Goal: Task Accomplishment & Management: Manage account settings

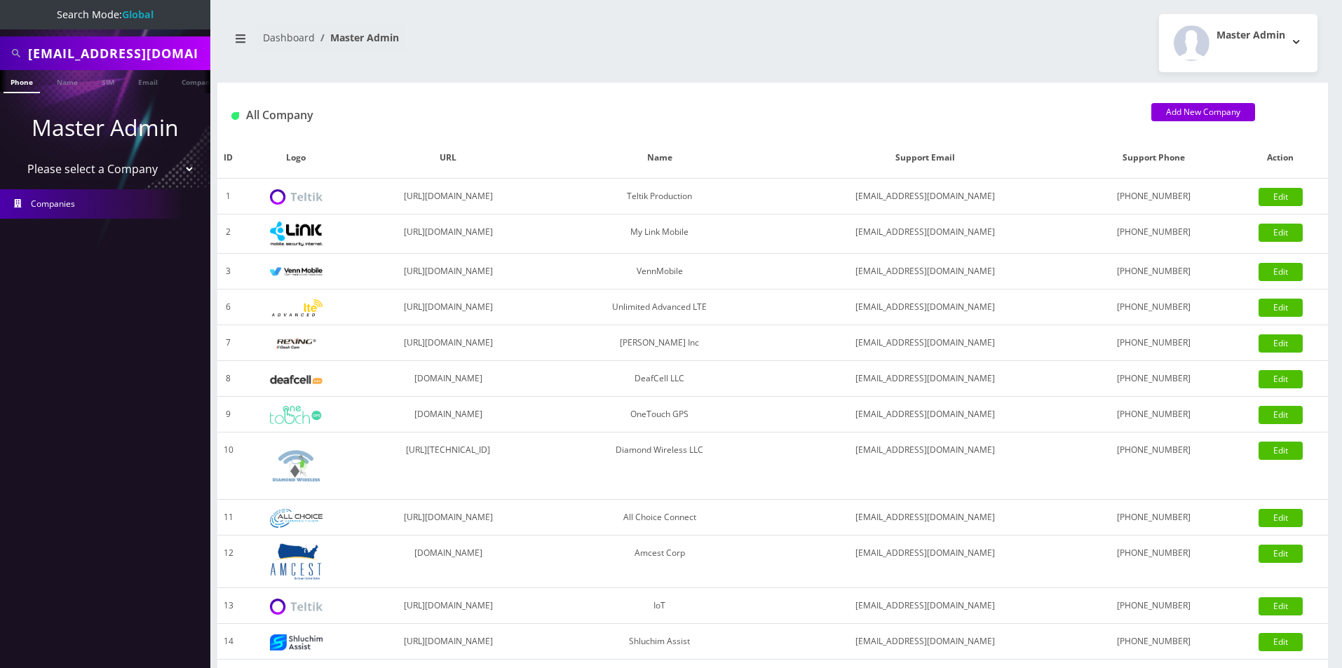
drag, startPoint x: 53, startPoint y: 53, endPoint x: 18, endPoint y: 71, distance: 39.8
click at [0, 50] on html "Search Mode: Global Gorjiangroup@gmail.com Phone Name SIM Email Company Custome…" at bounding box center [671, 481] width 1342 height 962
type input "Gorjiangroup@gmail.com"
click at [151, 88] on link "Email" at bounding box center [148, 81] width 34 height 23
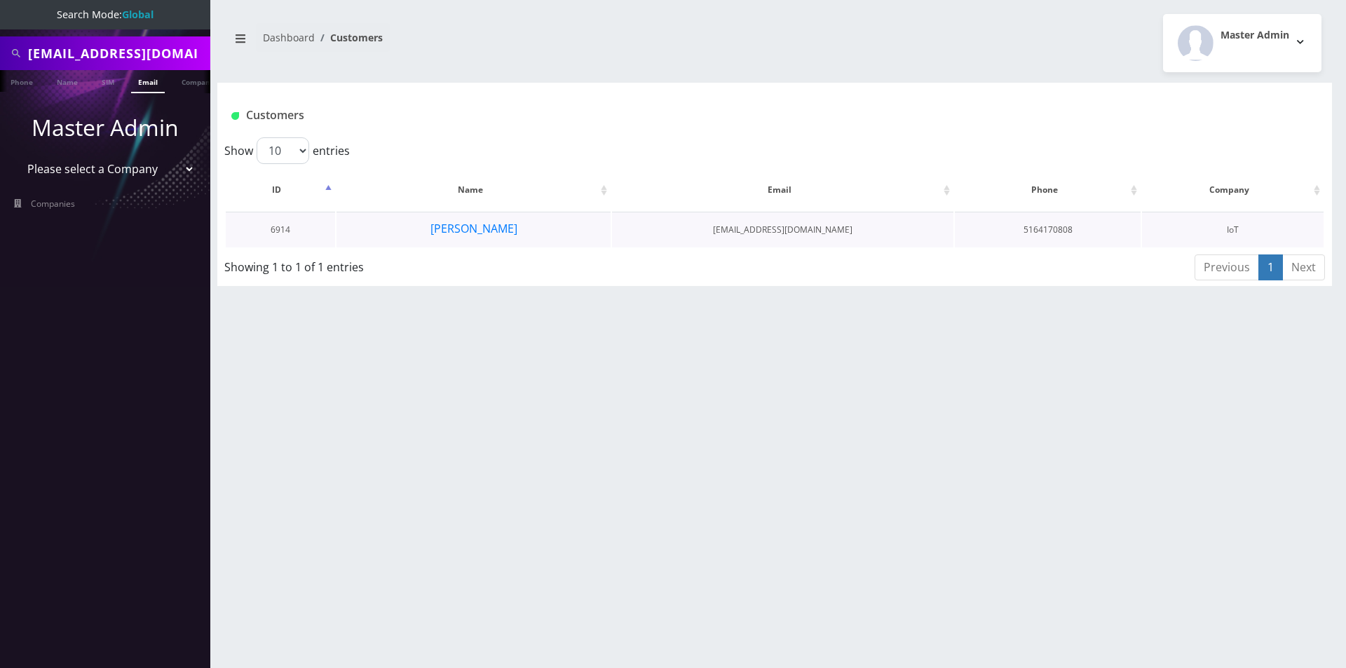
click at [469, 240] on td "Joseph Gorjian" at bounding box center [473, 230] width 275 height 36
click at [469, 230] on button "Joseph Gorjian" at bounding box center [474, 228] width 88 height 18
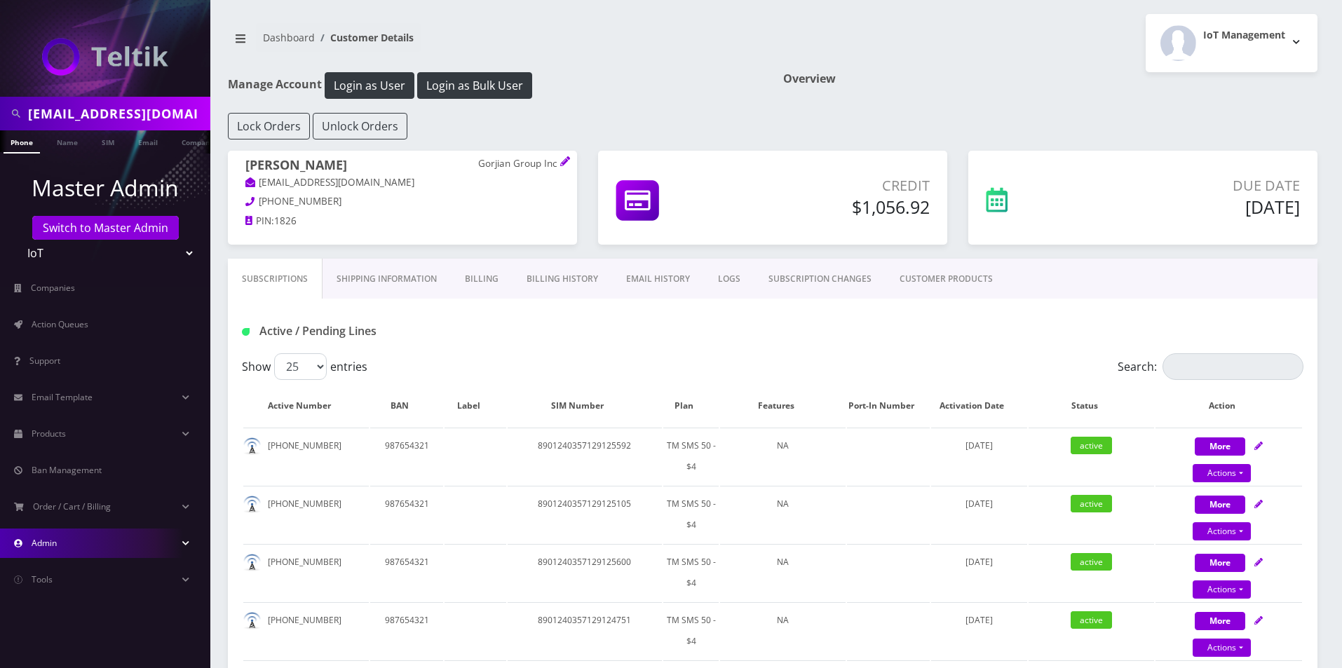
click at [102, 538] on link "Admin" at bounding box center [105, 543] width 210 height 29
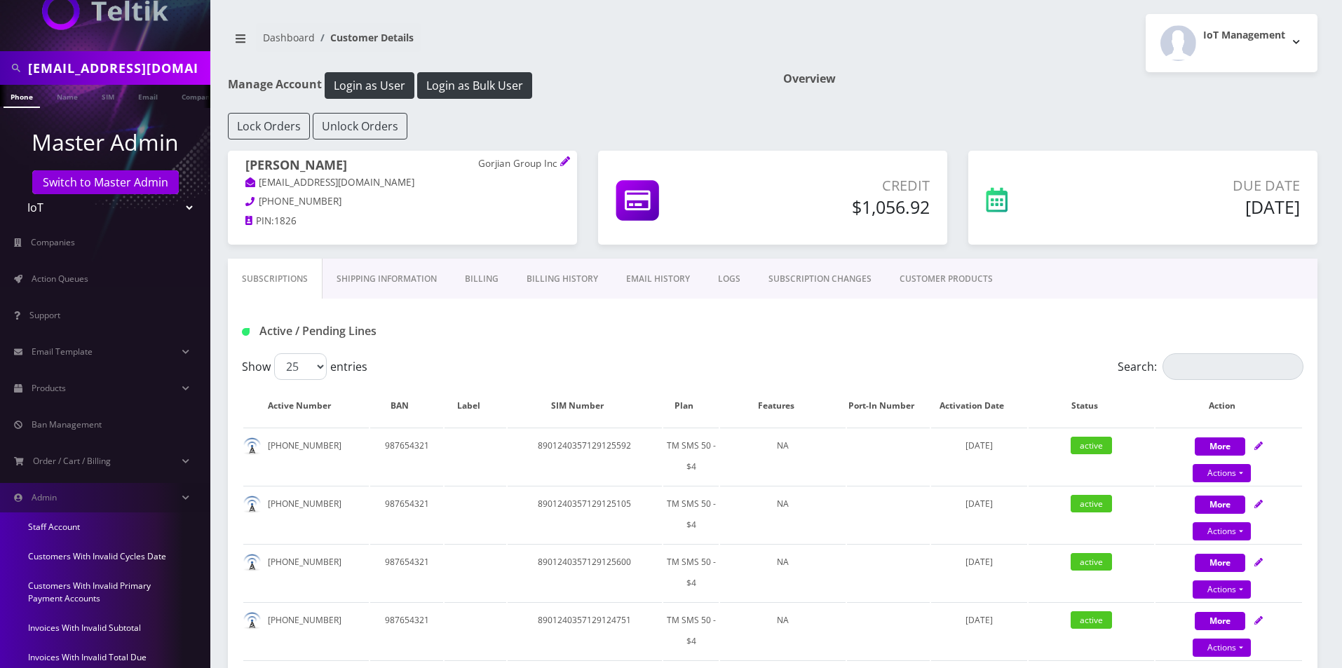
scroll to position [70, 0]
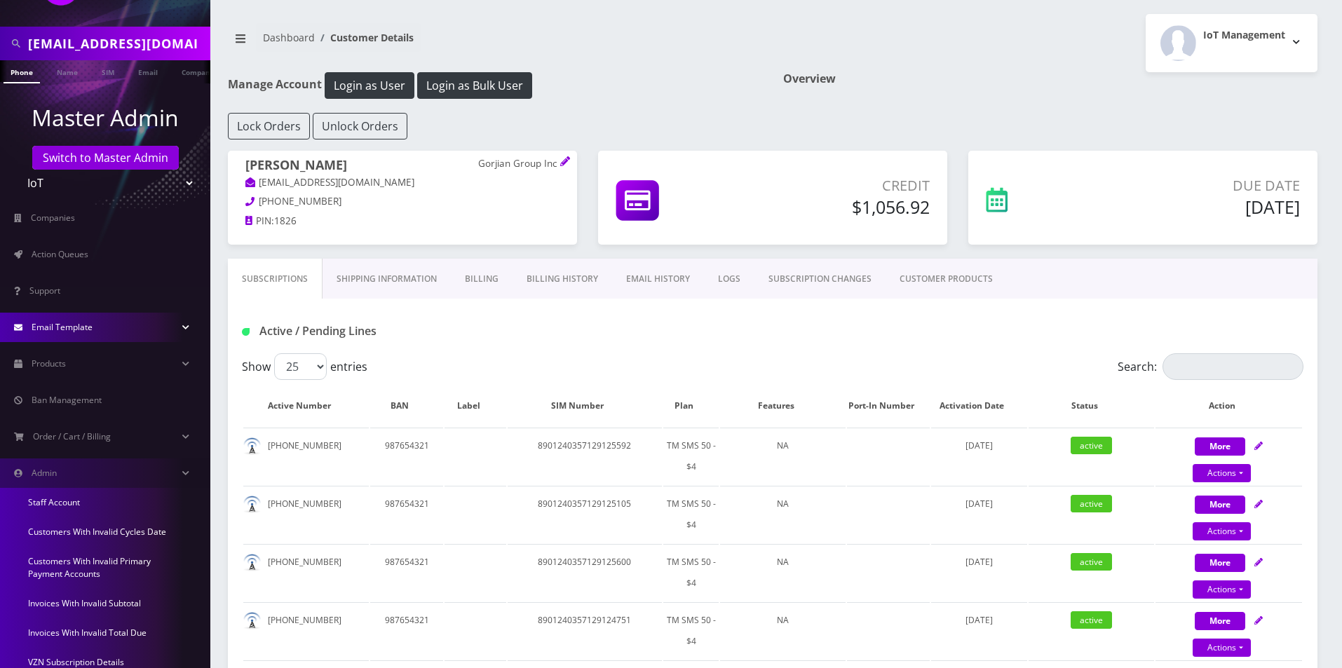
click at [67, 325] on span "Email Template" at bounding box center [62, 327] width 61 height 12
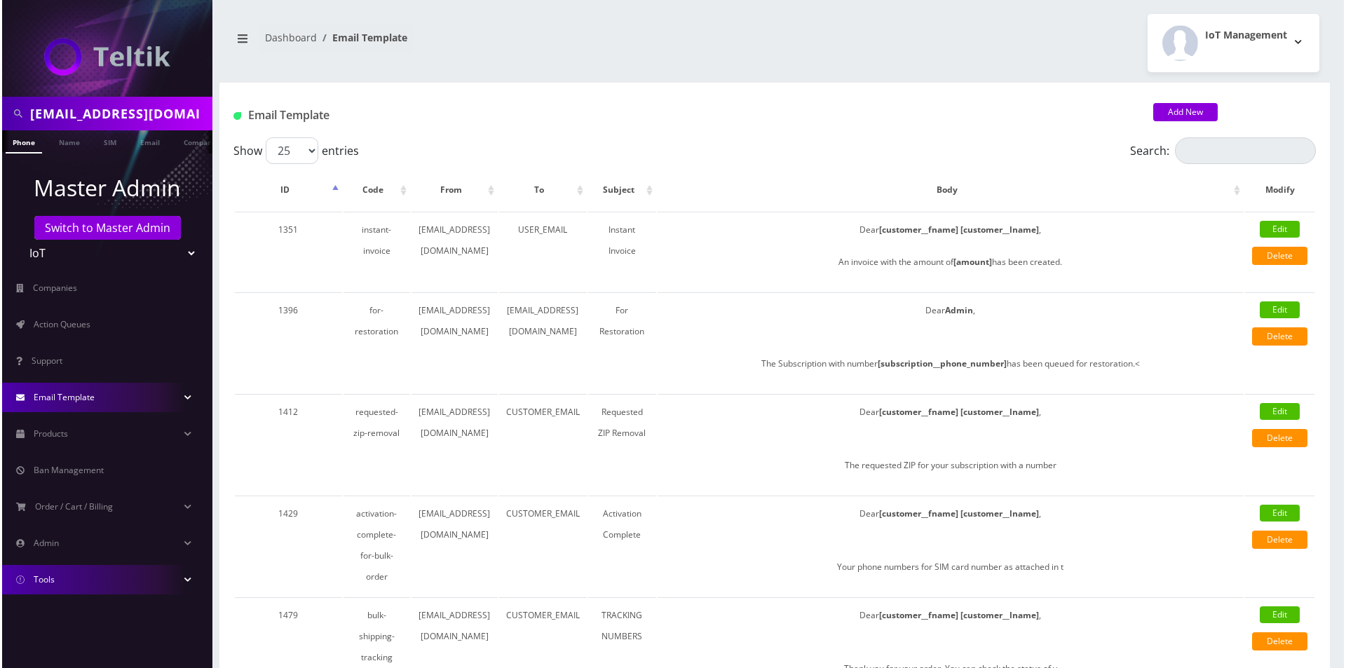
scroll to position [0, 7]
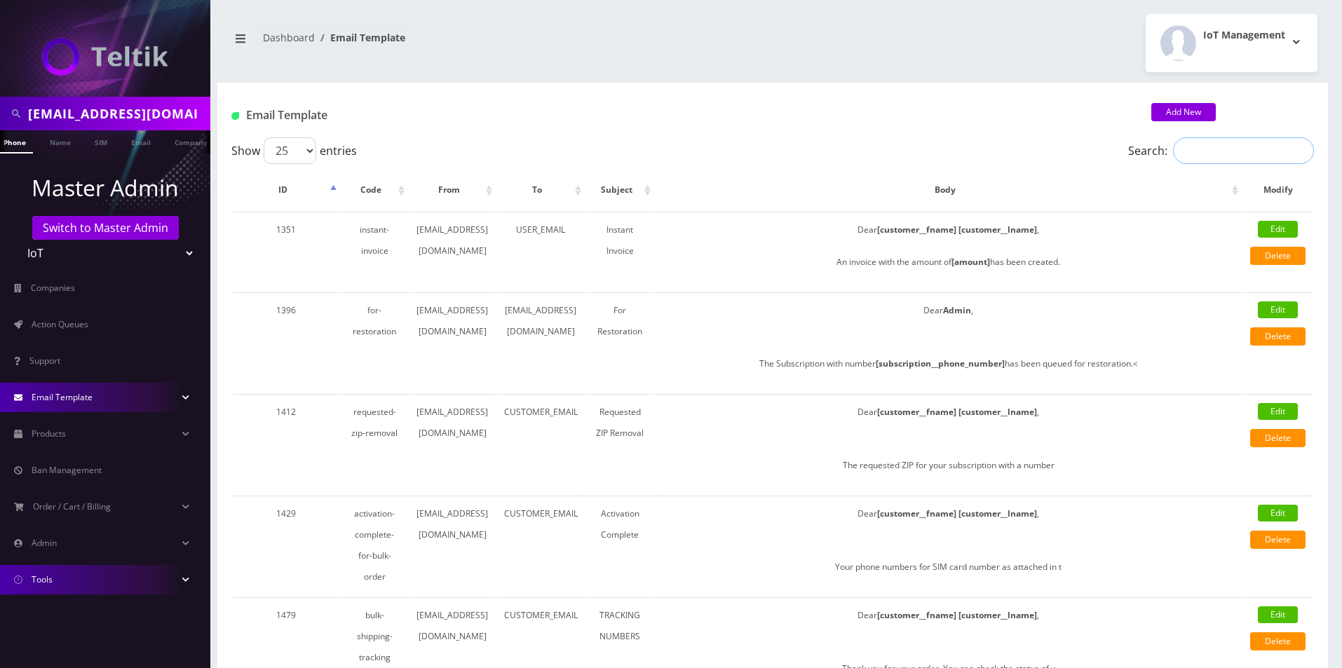
click at [1214, 149] on input "Search:" at bounding box center [1243, 150] width 141 height 27
paste input "Check Monthly Invoice"
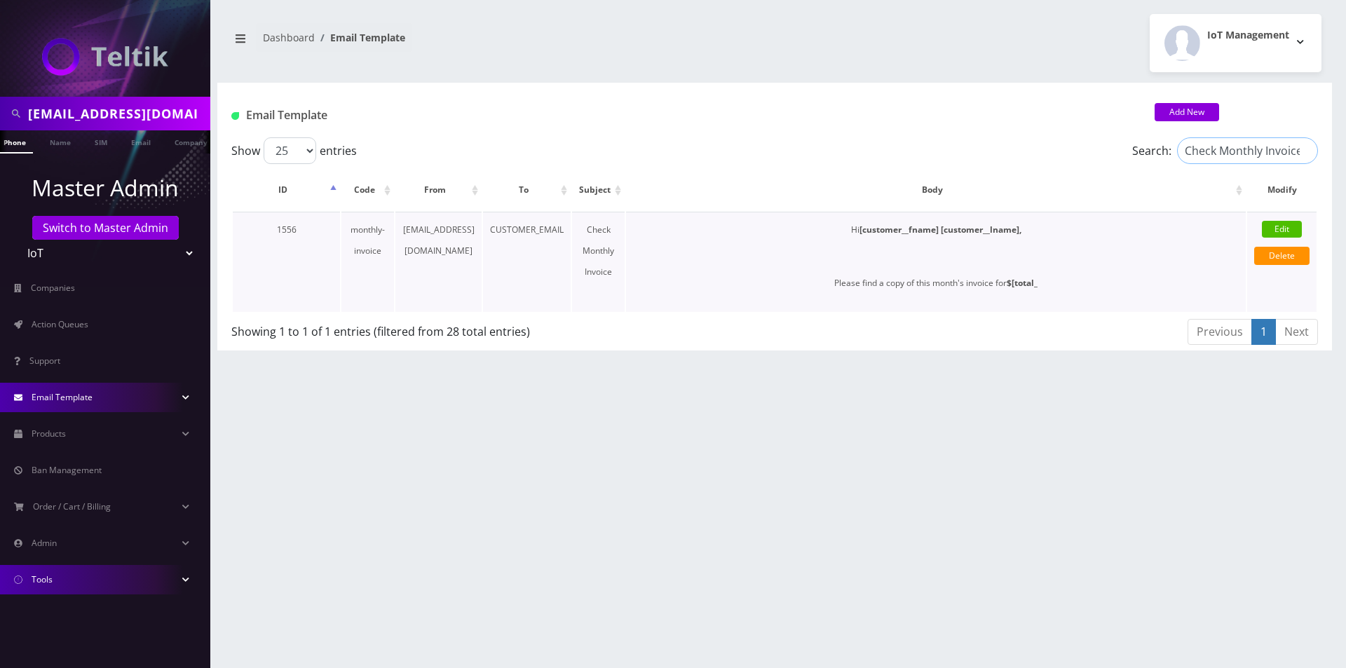
type input "Check Monthly Invoice"
click at [1283, 229] on link "Edit" at bounding box center [1282, 229] width 40 height 17
select select "monthly-invoice"
type input "[EMAIL_ADDRESS][DOMAIN_NAME]"
type input "CUSTOMER_EMAIL"
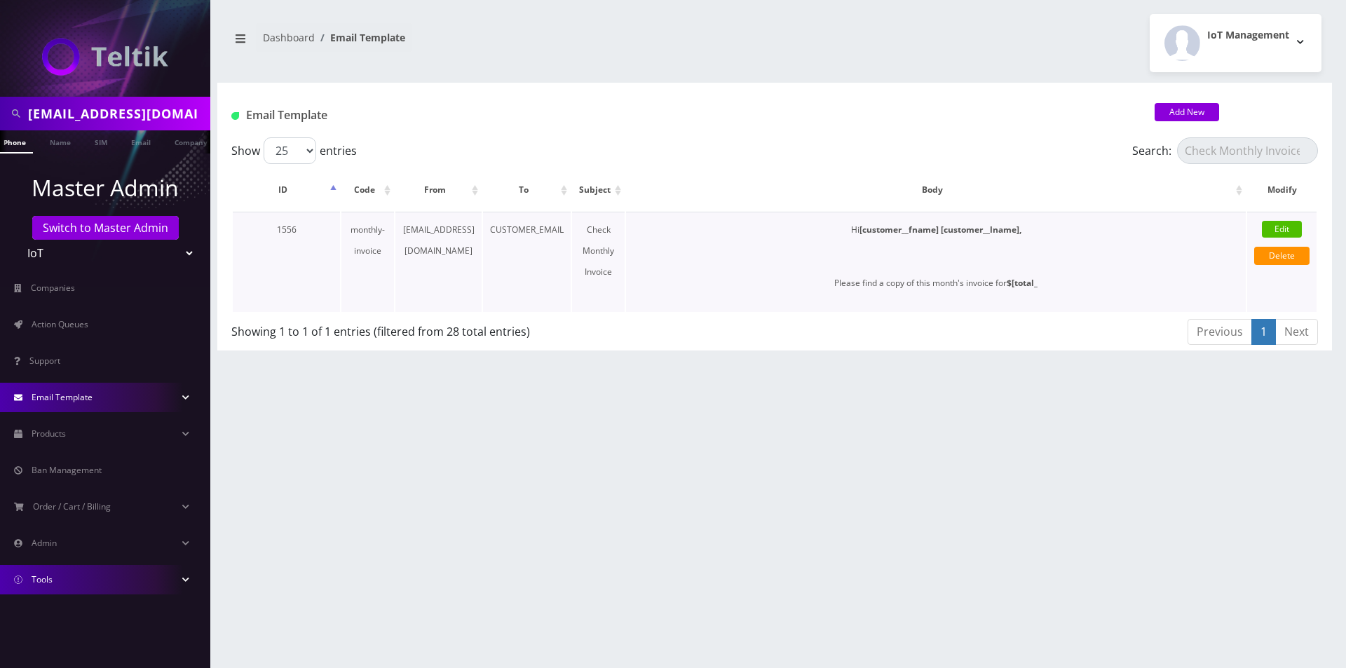
type input "Check Monthly Invoice"
type input "[EMAIL_ADDRESS][DOMAIN_NAME]"
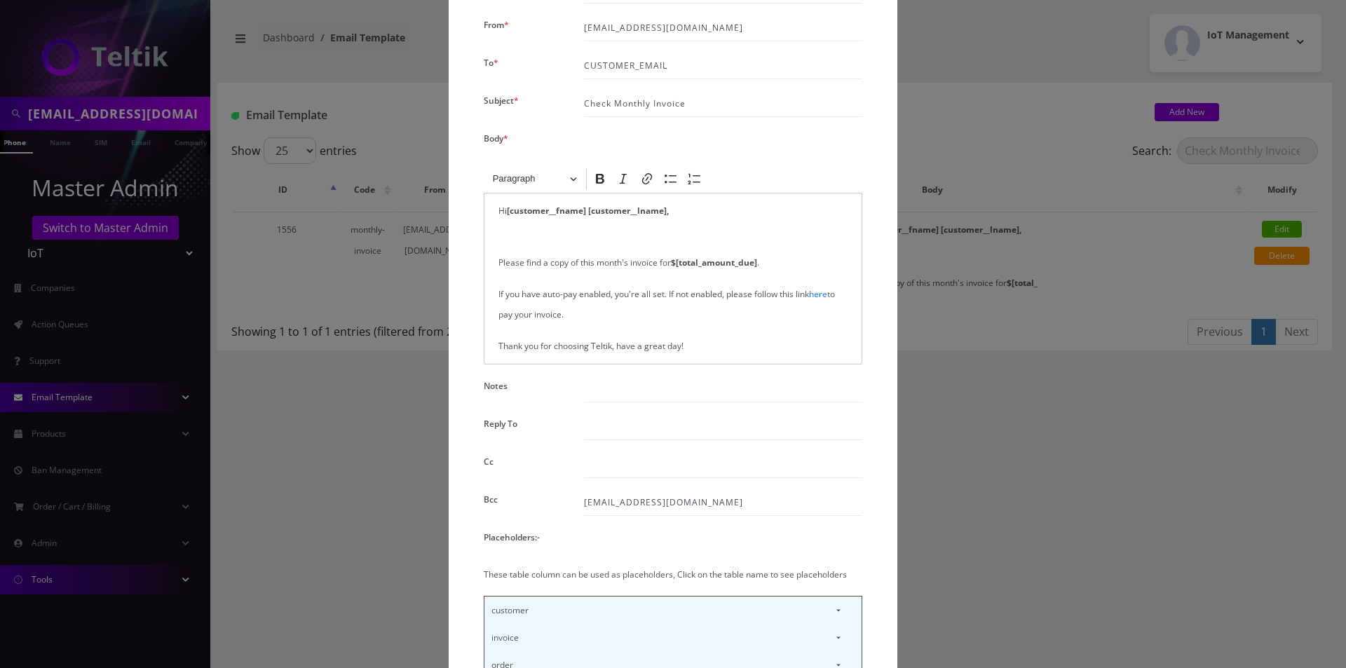
scroll to position [210, 0]
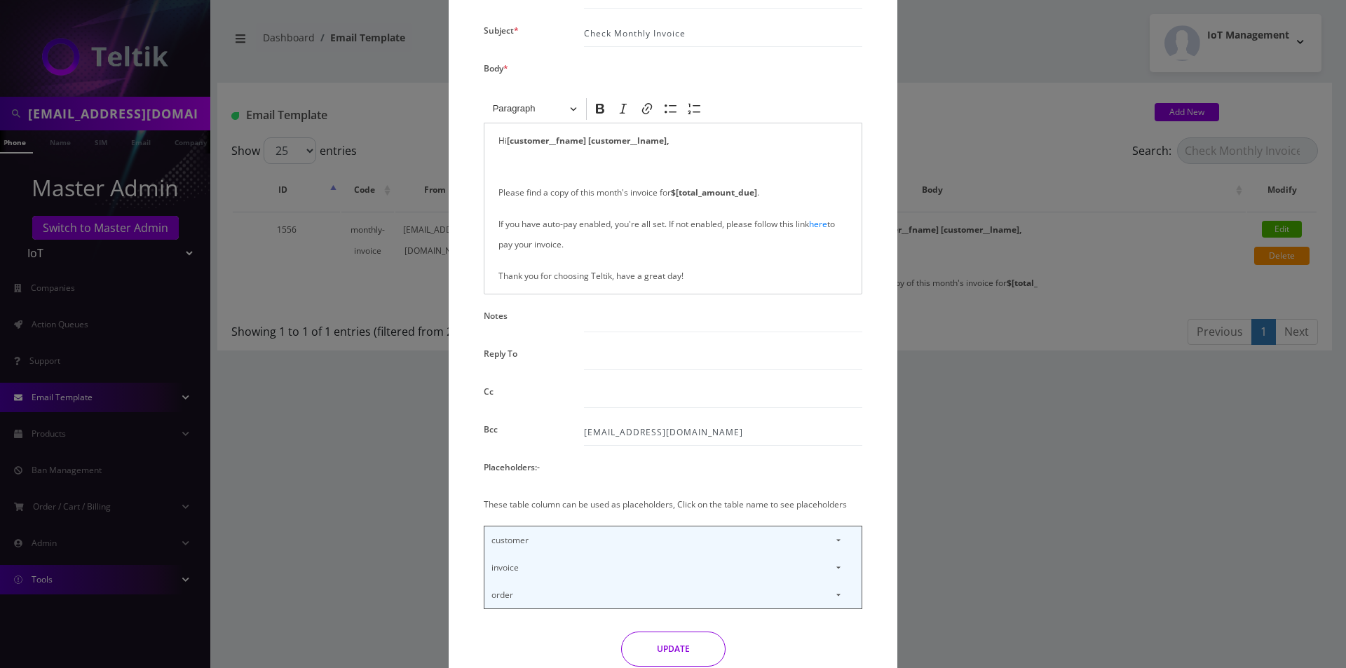
click at [845, 568] on p "invoice" at bounding box center [672, 567] width 377 height 27
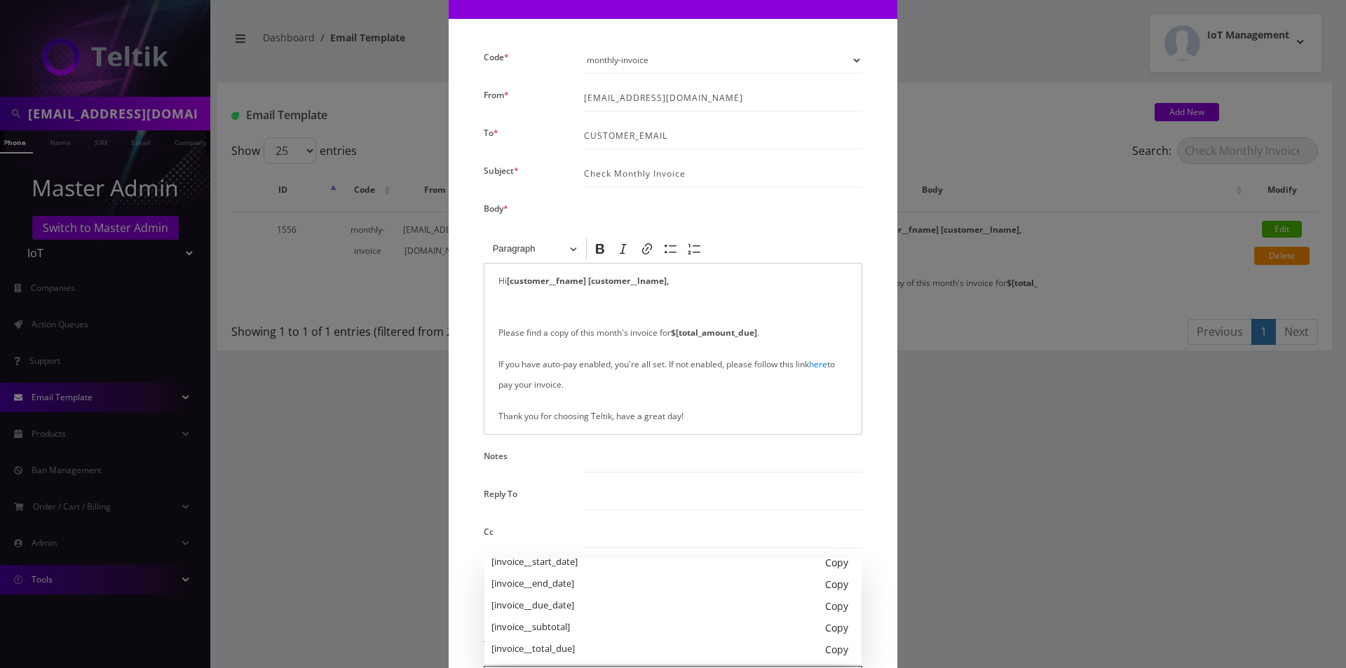
scroll to position [140, 0]
drag, startPoint x: 577, startPoint y: 604, endPoint x: 784, endPoint y: 601, distance: 207.5
click at [777, 602] on li "[invoice__subtotal] Copy" at bounding box center [672, 603] width 363 height 22
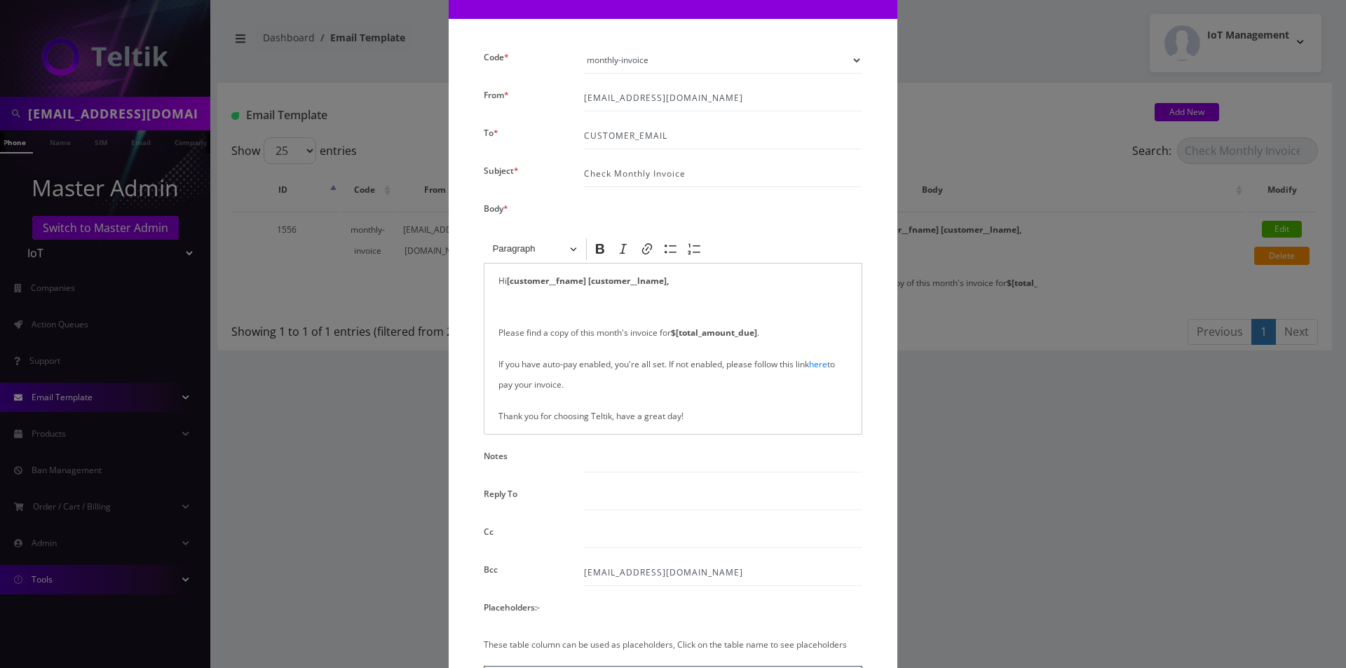
scroll to position [275, 0]
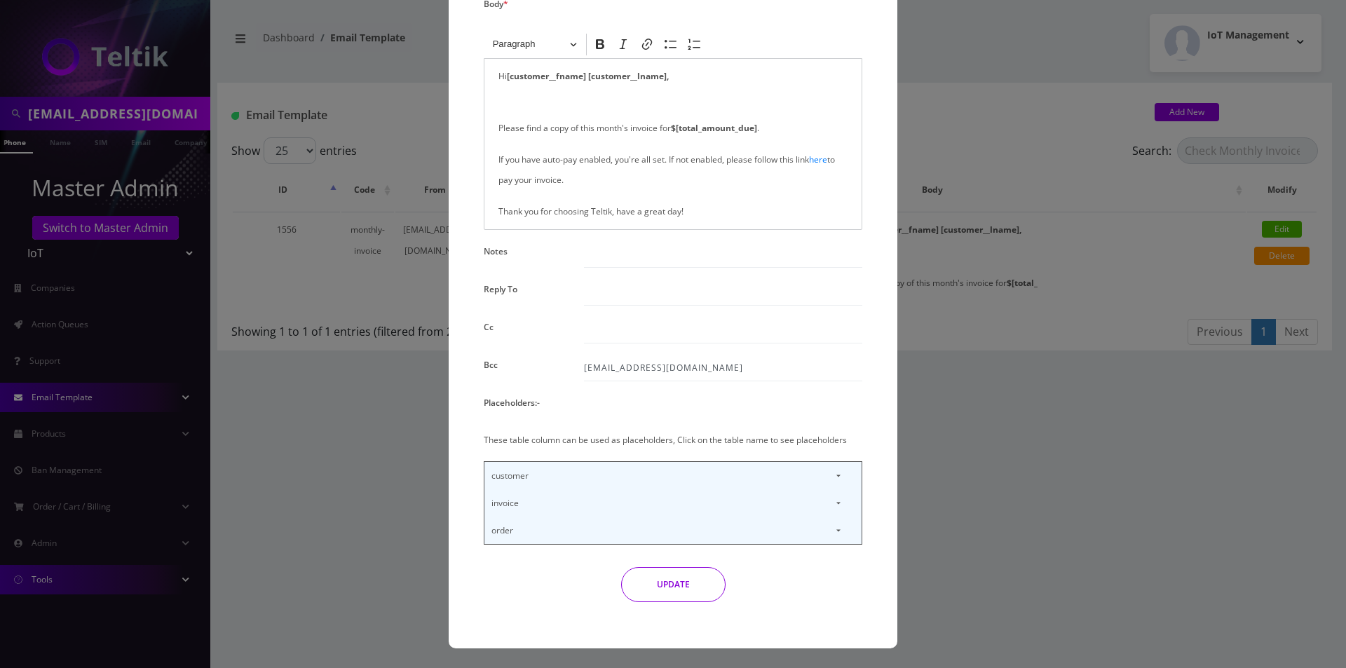
click at [613, 505] on p "invoice" at bounding box center [672, 502] width 377 height 27
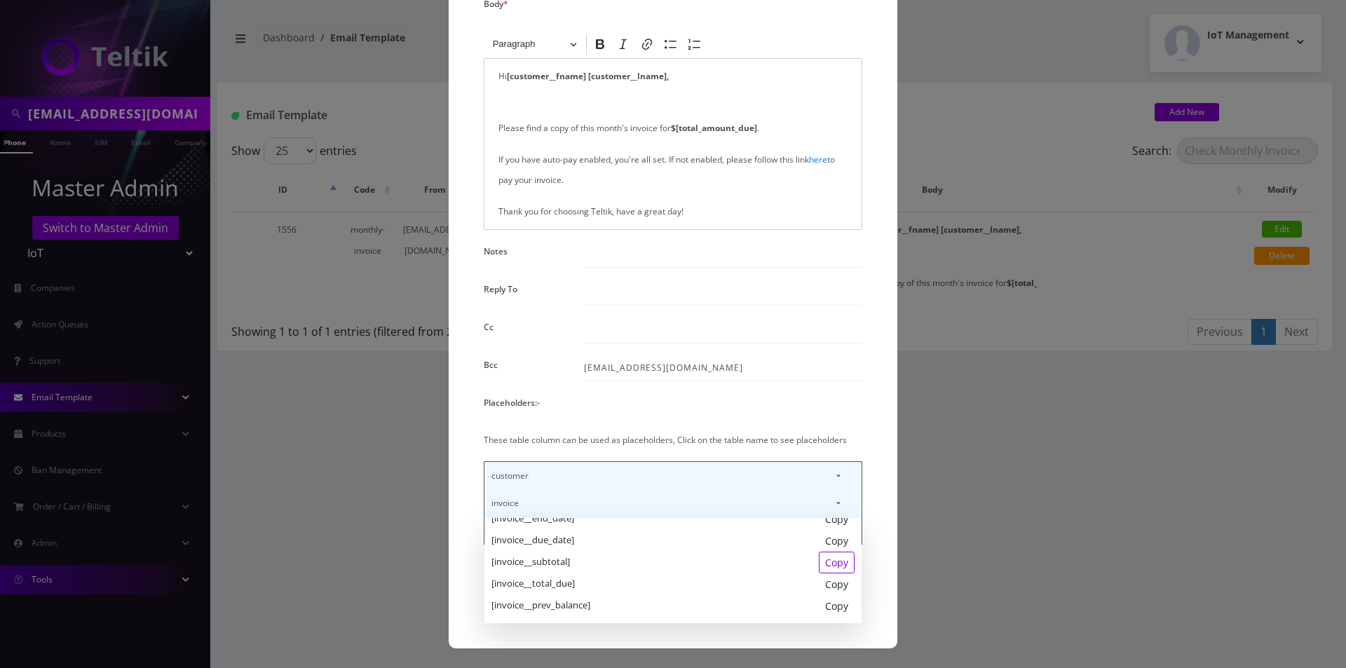
click at [830, 559] on div "Copy" at bounding box center [837, 563] width 36 height 22
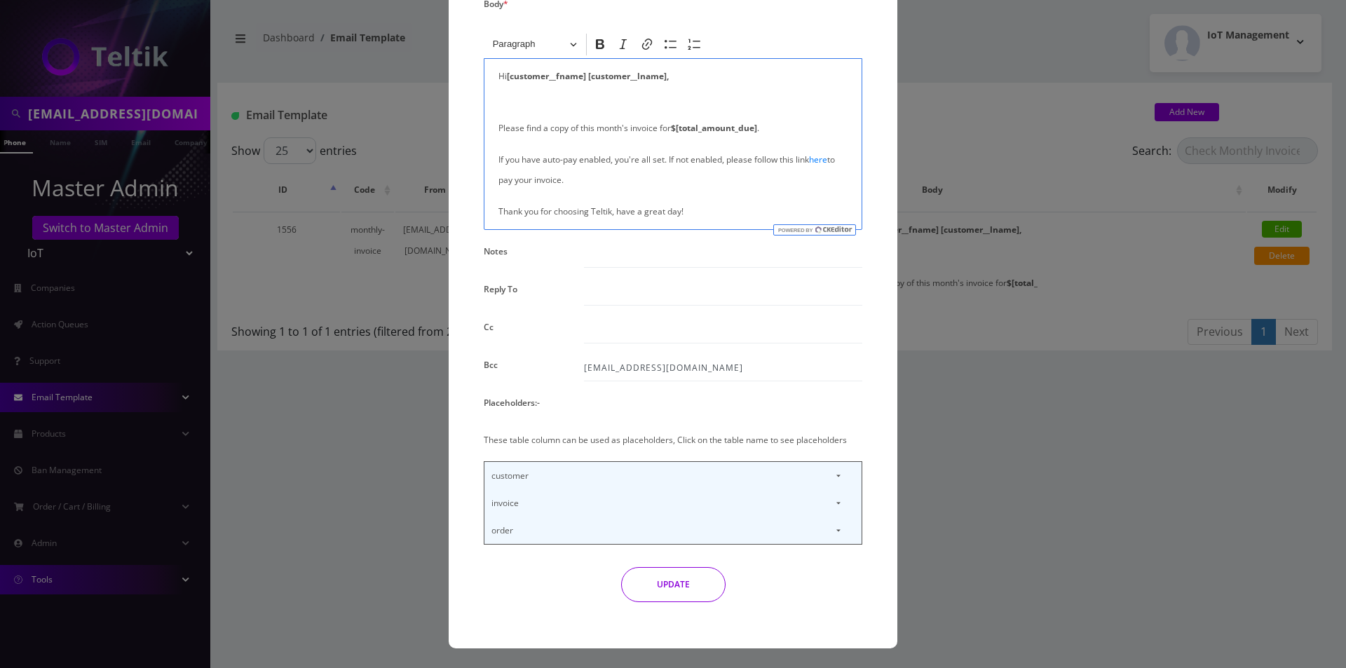
click at [672, 124] on strong "$[total_amount_due]" at bounding box center [714, 128] width 86 height 12
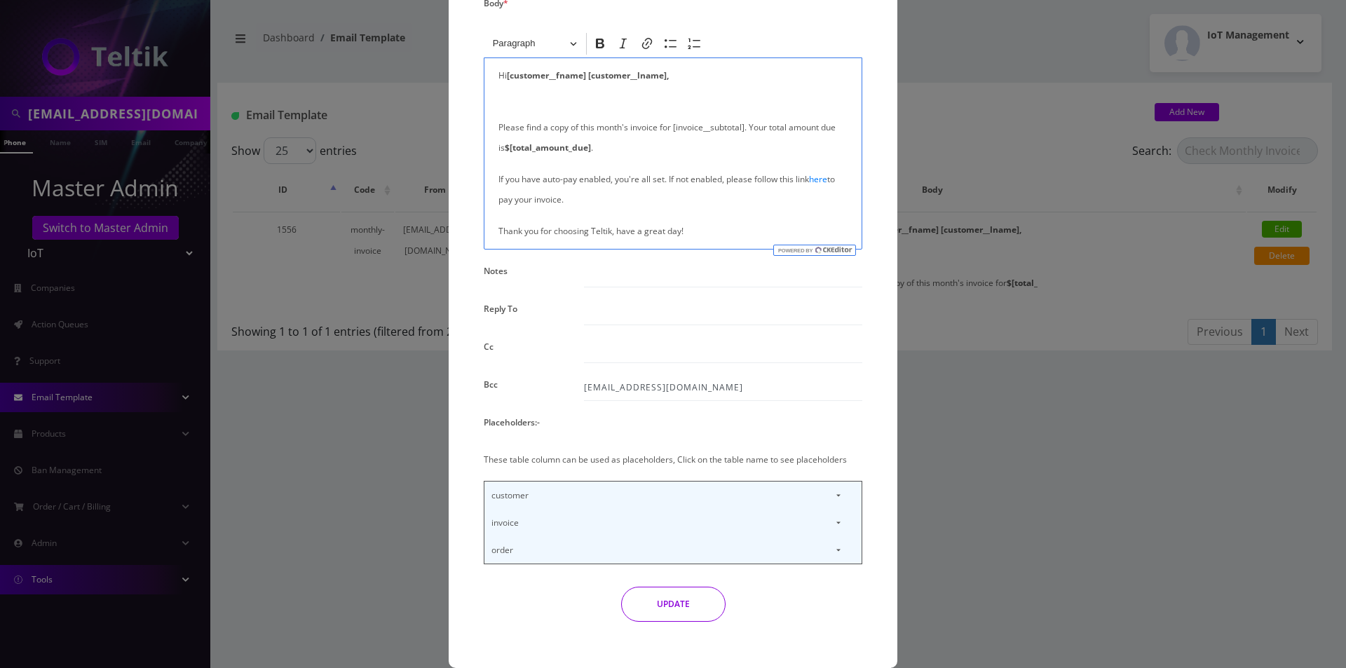
click at [672, 123] on p "Please find a copy of this month's invoice for [invoice__subtotal]. Your total …" at bounding box center [672, 127] width 349 height 61
drag, startPoint x: 749, startPoint y: 127, endPoint x: 673, endPoint y: 133, distance: 76.7
click at [673, 133] on p "Please find a copy of this month's invoice for $[invoice__subtotal]. Your total…" at bounding box center [672, 127] width 349 height 61
click at [603, 49] on icon "Editor toolbar" at bounding box center [600, 43] width 14 height 14
click at [623, 169] on div "Hi [customer__fname] [customer__lname], Please find a copy of this month's invo…" at bounding box center [673, 153] width 379 height 193
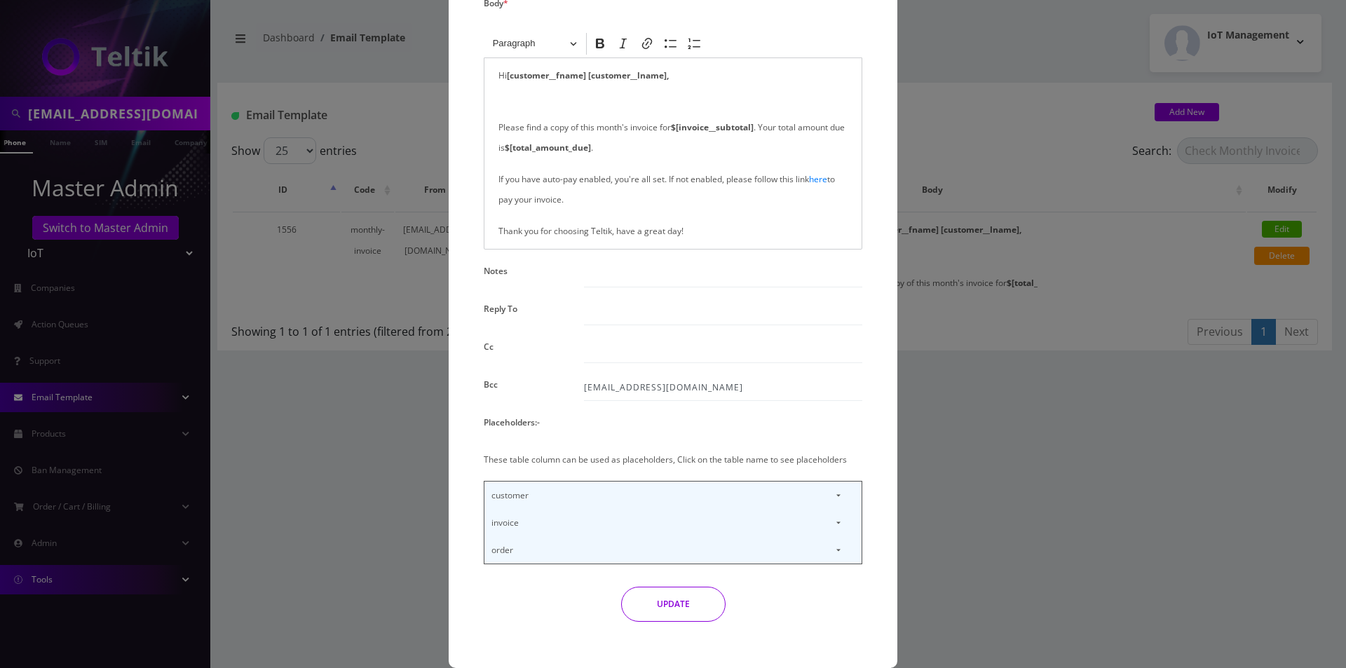
click at [832, 495] on p "customer" at bounding box center [672, 495] width 377 height 27
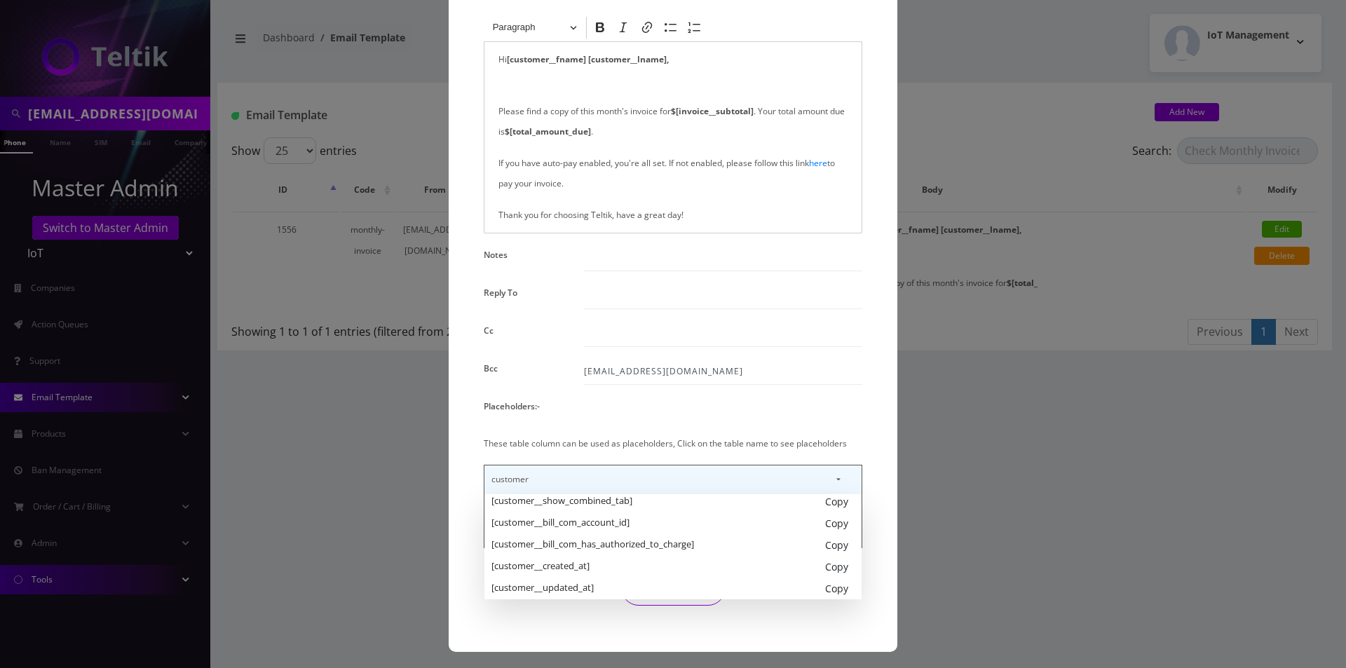
scroll to position [296, 0]
click at [836, 612] on div "Code * instant-invoice for-restoration requested-zip-removal activation-complet…" at bounding box center [673, 217] width 400 height 791
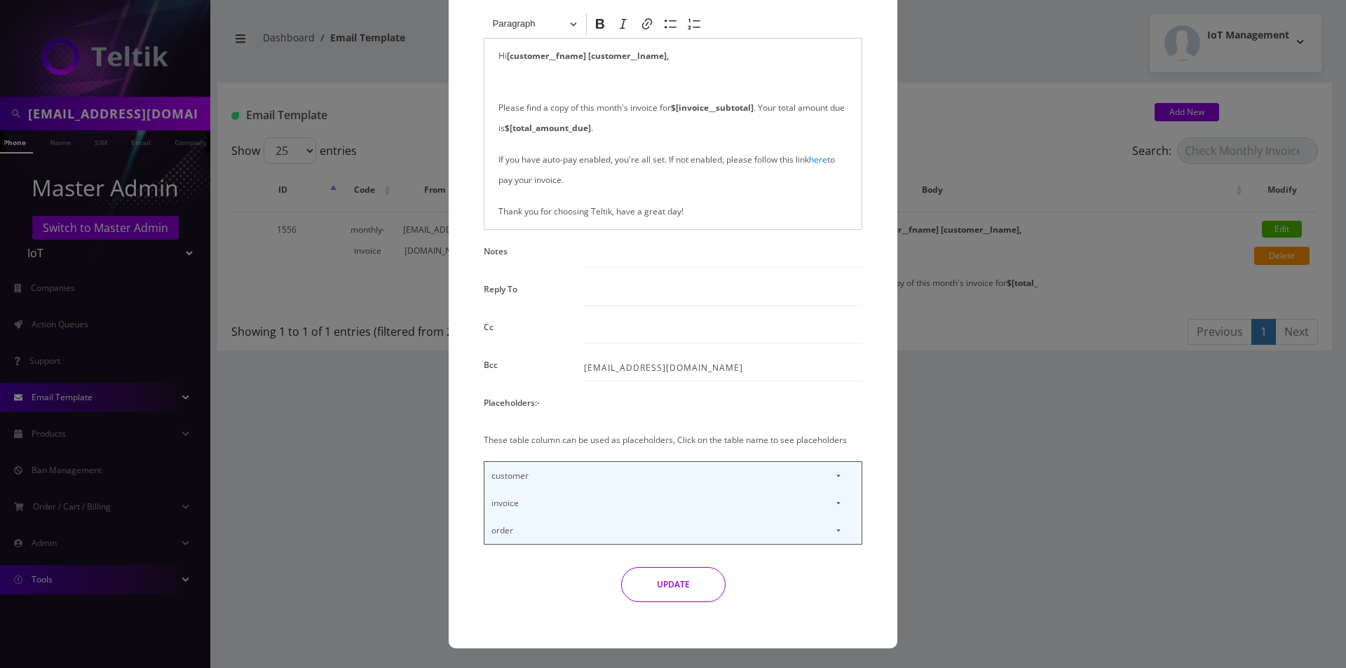
click at [820, 533] on p "order" at bounding box center [672, 530] width 377 height 27
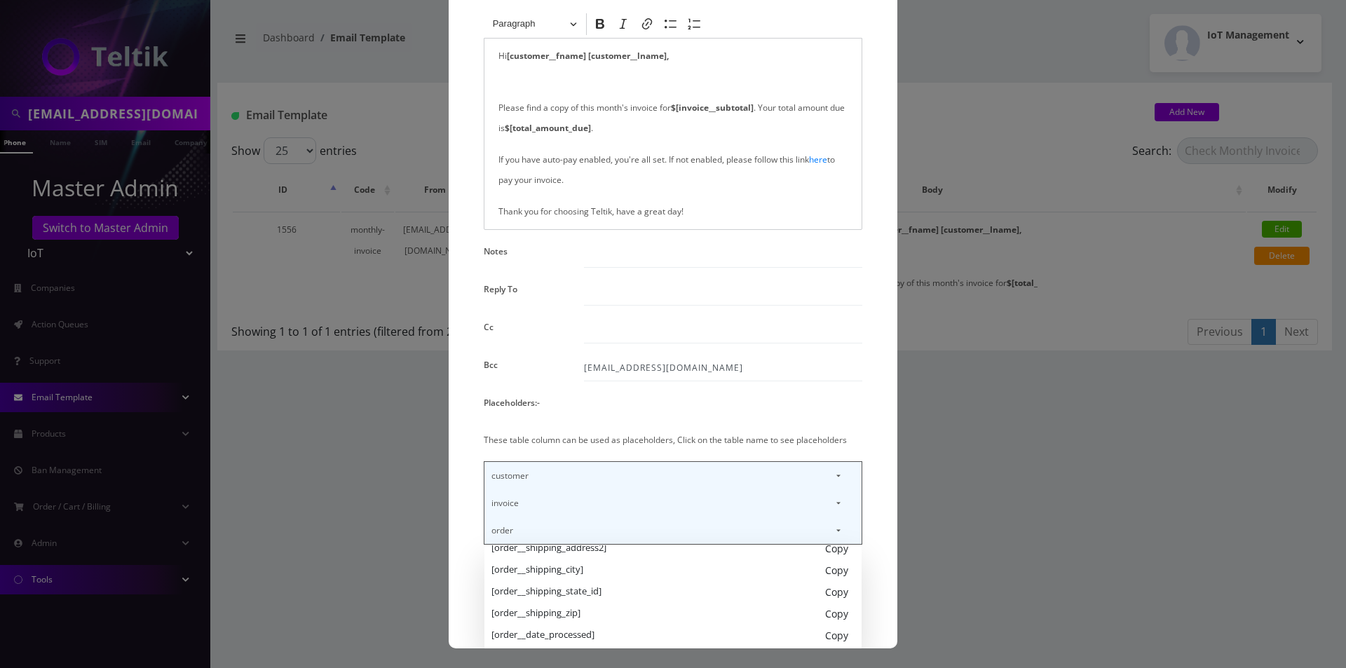
scroll to position [362, 0]
click at [862, 395] on div "Placeholders:-" at bounding box center [673, 406] width 400 height 26
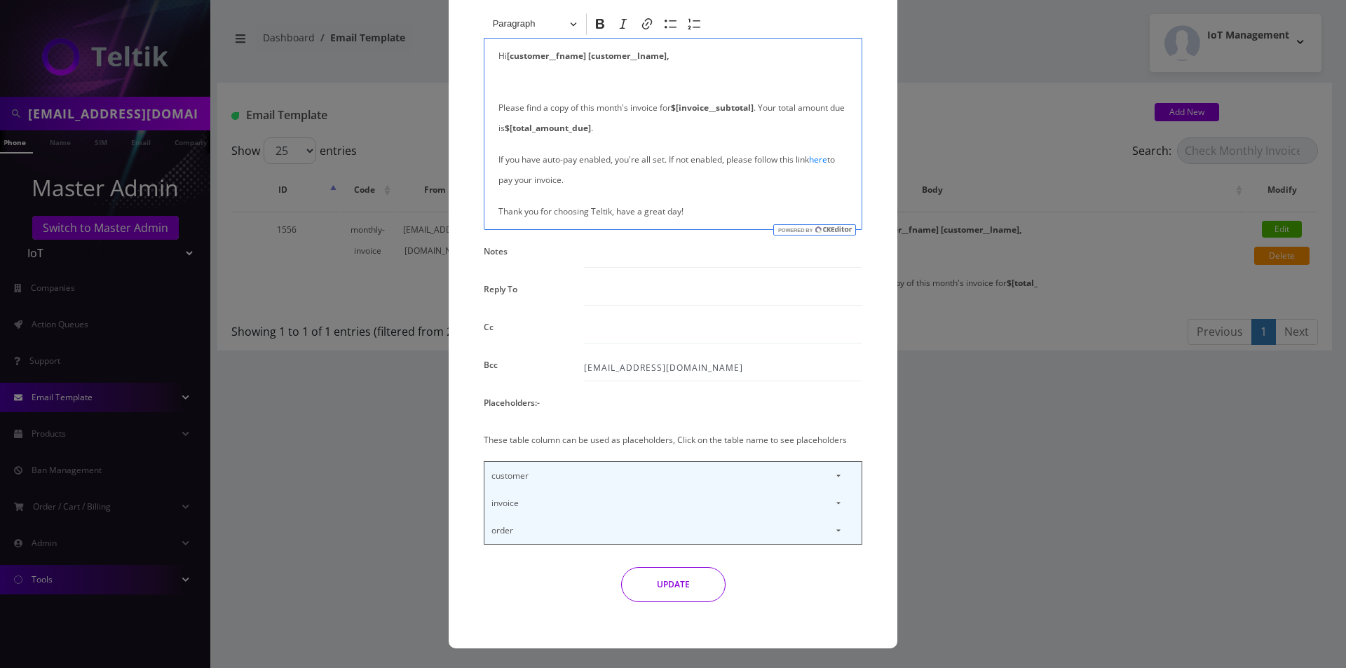
click at [687, 137] on p "Please find a copy of this month's invoice for $[invoice__subtotal] . Your tota…" at bounding box center [672, 107] width 349 height 61
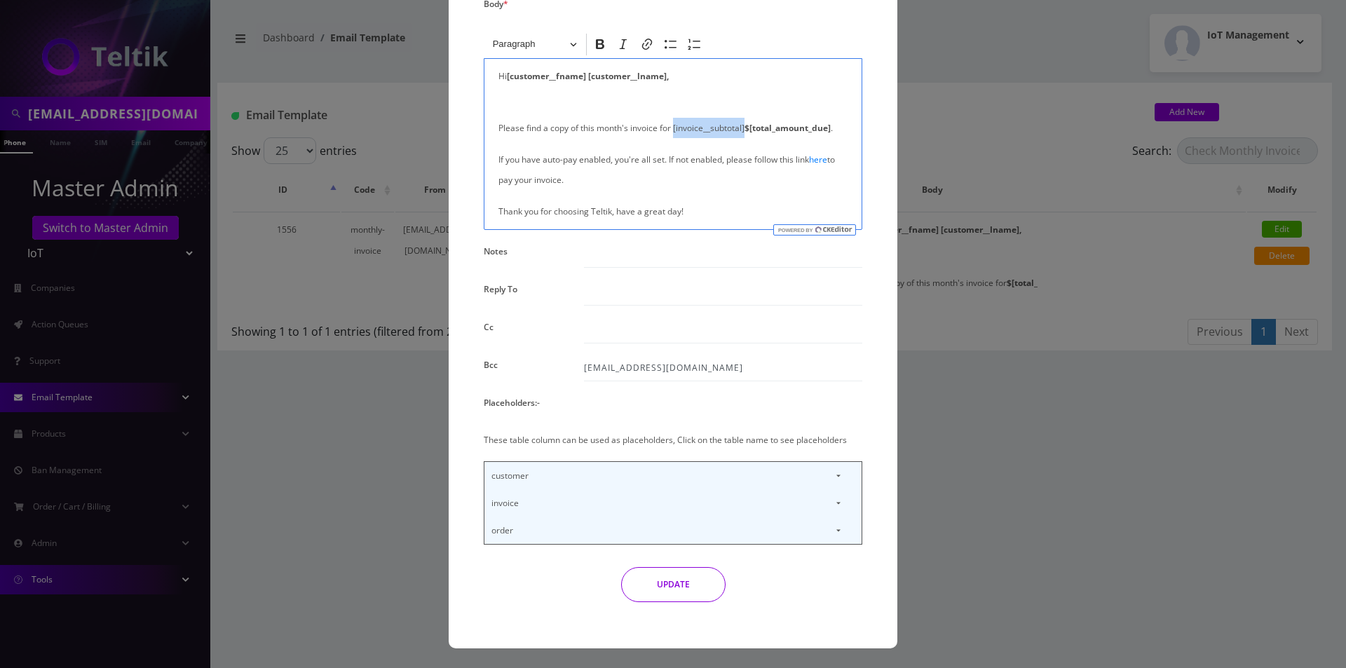
drag, startPoint x: 744, startPoint y: 128, endPoint x: 672, endPoint y: 130, distance: 72.2
click at [672, 130] on p "Please find a copy of this month's invoice for [invoice__subtotal] $[total_amou…" at bounding box center [672, 117] width 349 height 41
copy p "[invoice__subtotal]"
drag, startPoint x: 831, startPoint y: 125, endPoint x: 749, endPoint y: 130, distance: 82.2
click at [749, 130] on p "Please find a copy of this month's invoice for [invoice__subtotal] $[total_amou…" at bounding box center [672, 117] width 349 height 41
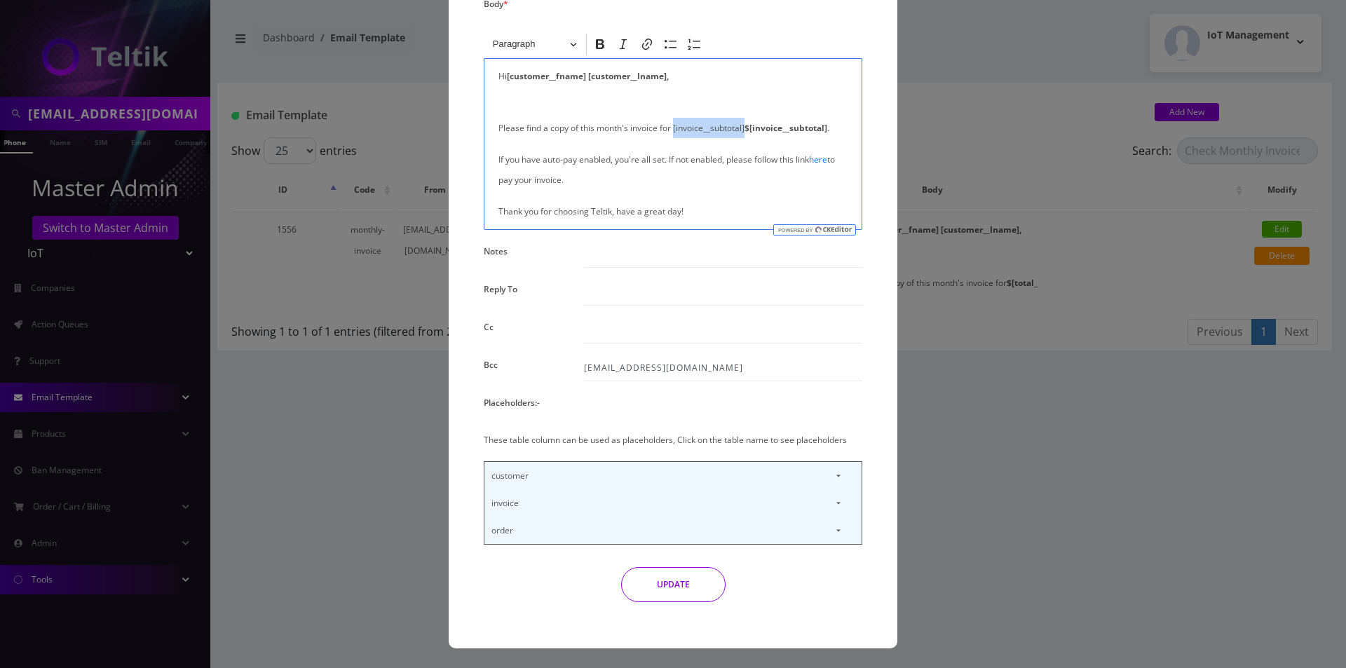
drag, startPoint x: 745, startPoint y: 123, endPoint x: 673, endPoint y: 130, distance: 72.5
click at [673, 130] on p "Please find a copy of this month's invoice for [invoice__subtotal] $[invoice__s…" at bounding box center [672, 117] width 349 height 41
click at [779, 123] on p "Please find a copy of this month's invoice for $[invoice__subtotal] ." at bounding box center [672, 117] width 349 height 41
click at [777, 160] on p "If you have auto-pay enabled, you're all set. If not enabled, please follow thi…" at bounding box center [672, 169] width 349 height 41
click at [826, 500] on p "invoice" at bounding box center [672, 502] width 377 height 27
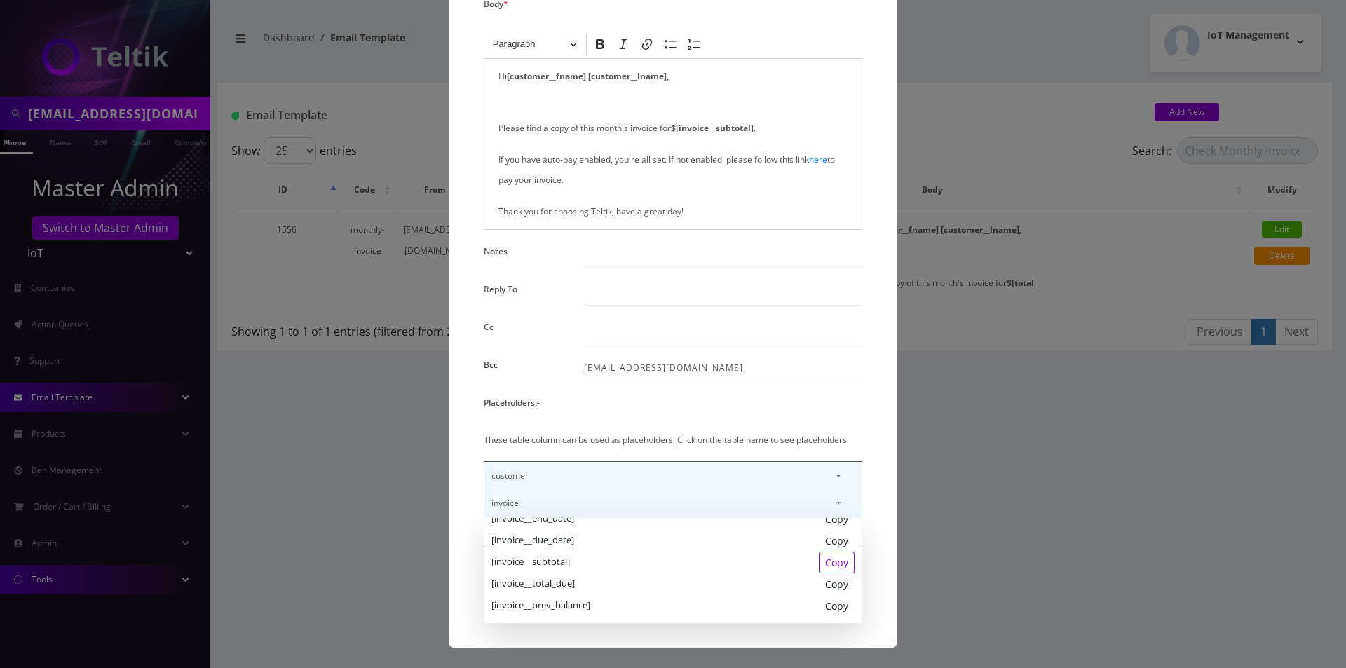
click at [831, 564] on div "Copy" at bounding box center [837, 563] width 36 height 22
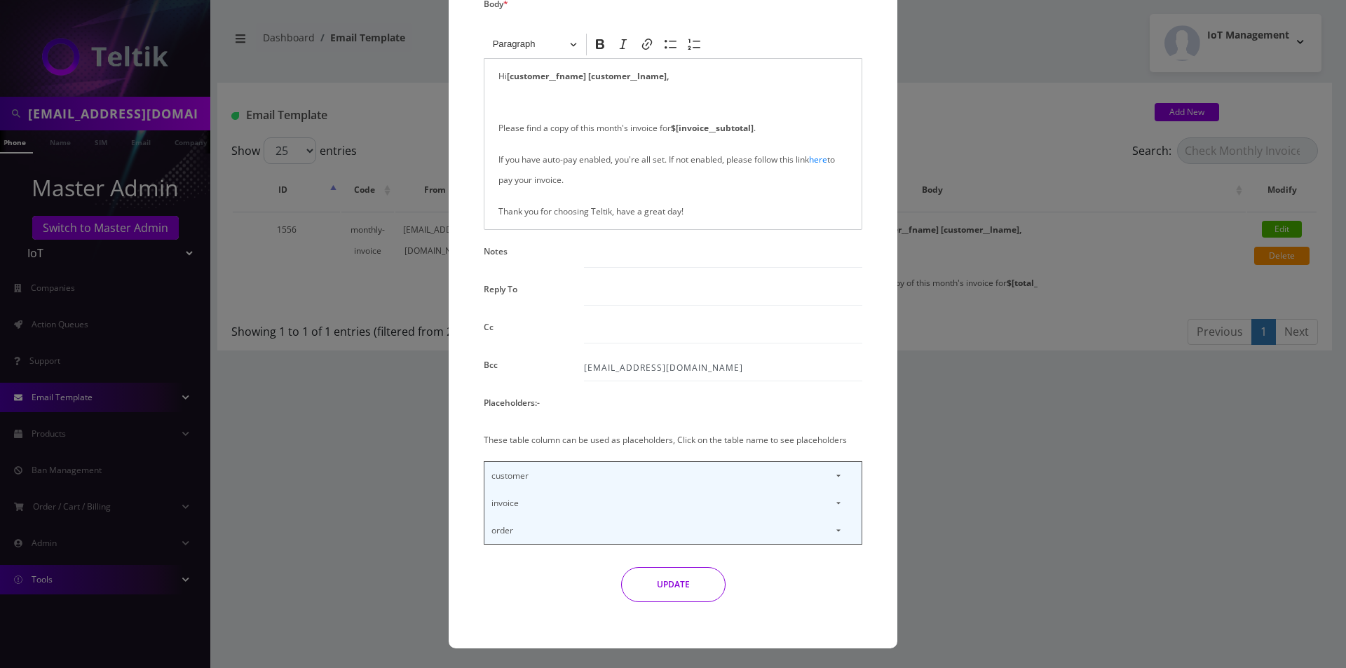
click at [692, 594] on button "UPDATE" at bounding box center [673, 584] width 104 height 35
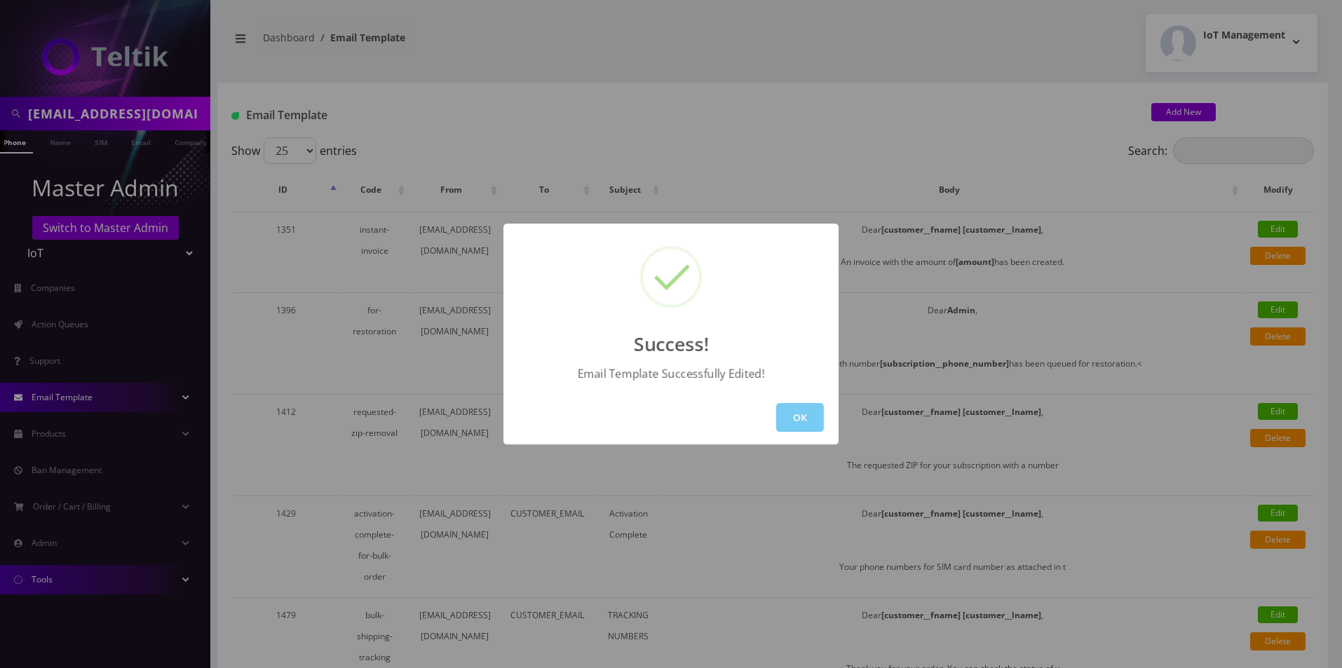
click at [791, 419] on button "OK" at bounding box center [800, 417] width 48 height 29
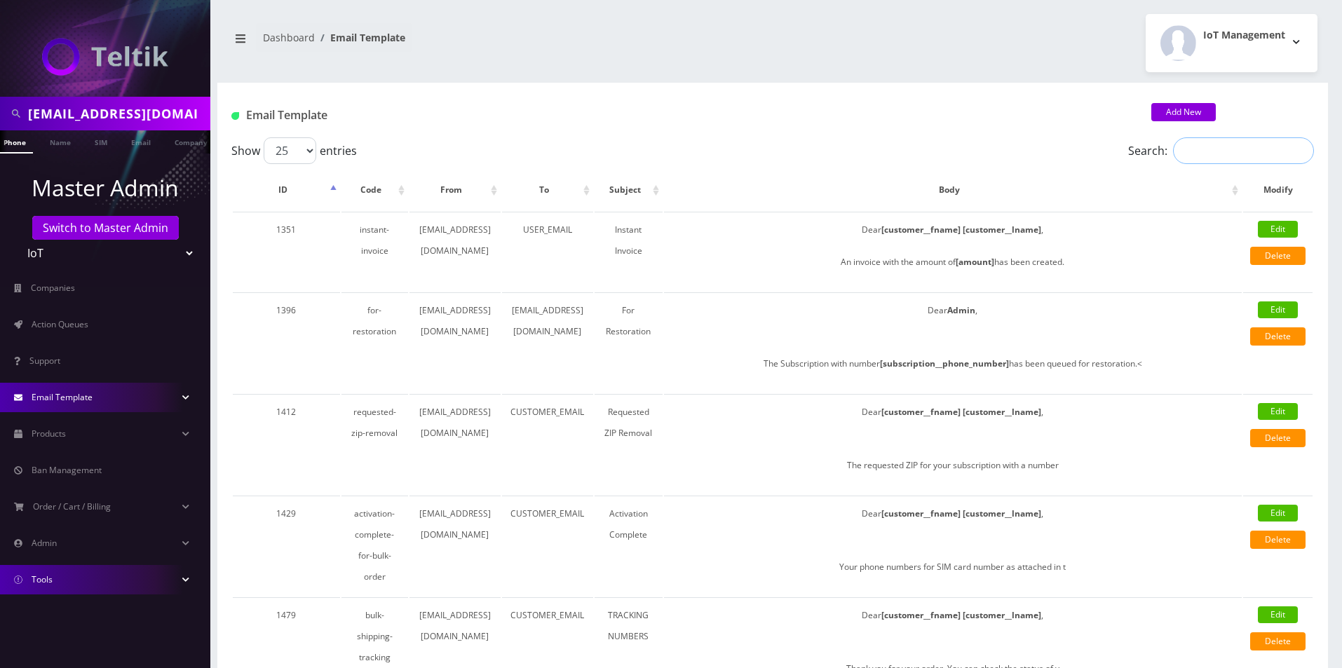
click at [1225, 151] on input "Search:" at bounding box center [1243, 150] width 141 height 27
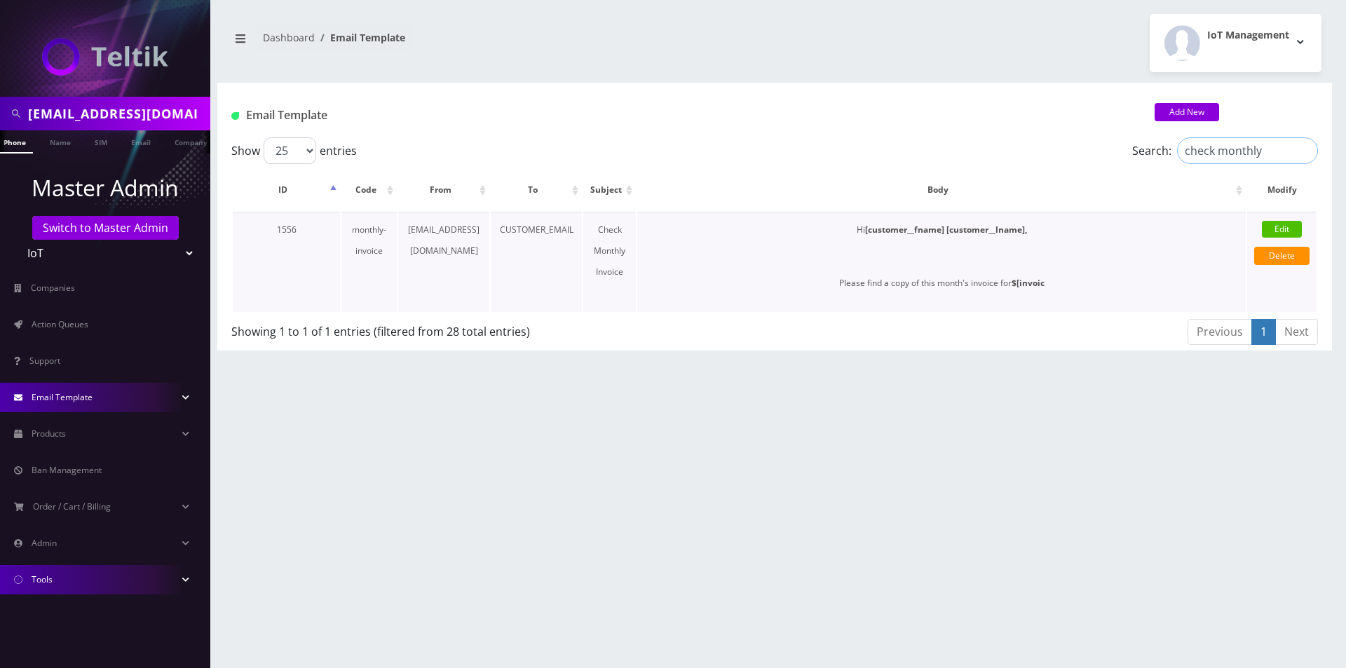
type input "check monthly"
click at [1286, 223] on link "Edit" at bounding box center [1282, 229] width 40 height 17
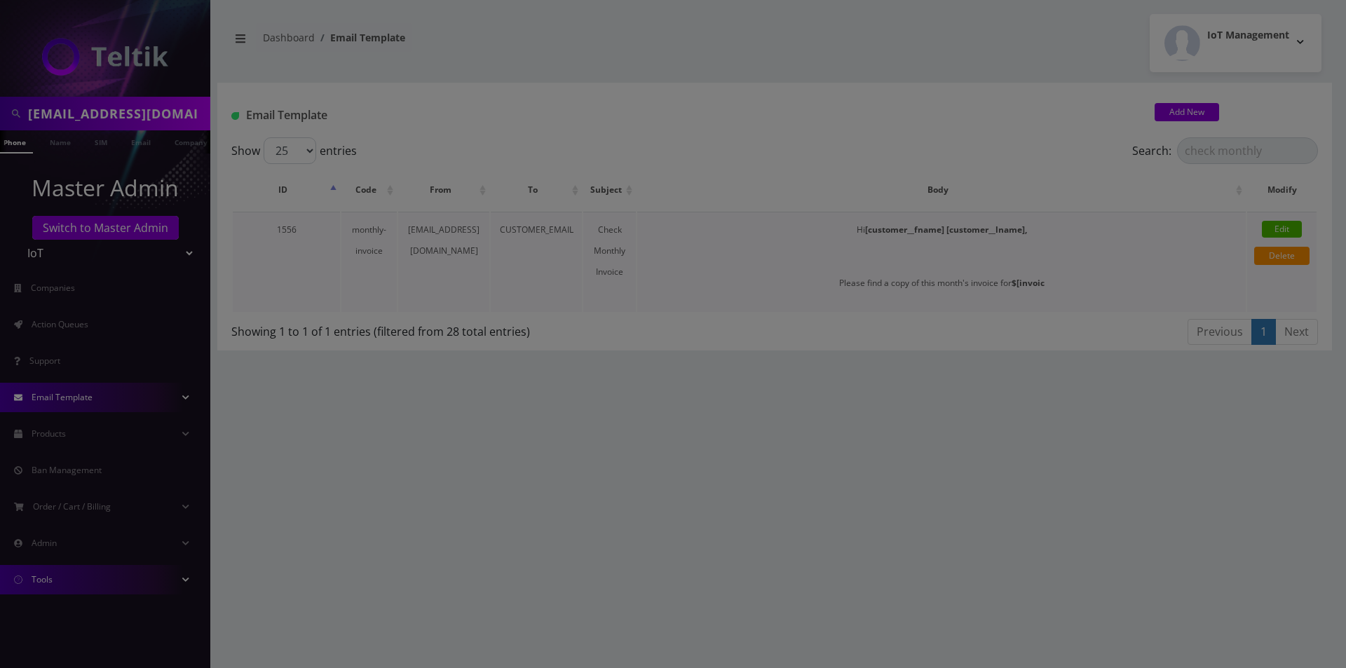
scroll to position [0, 0]
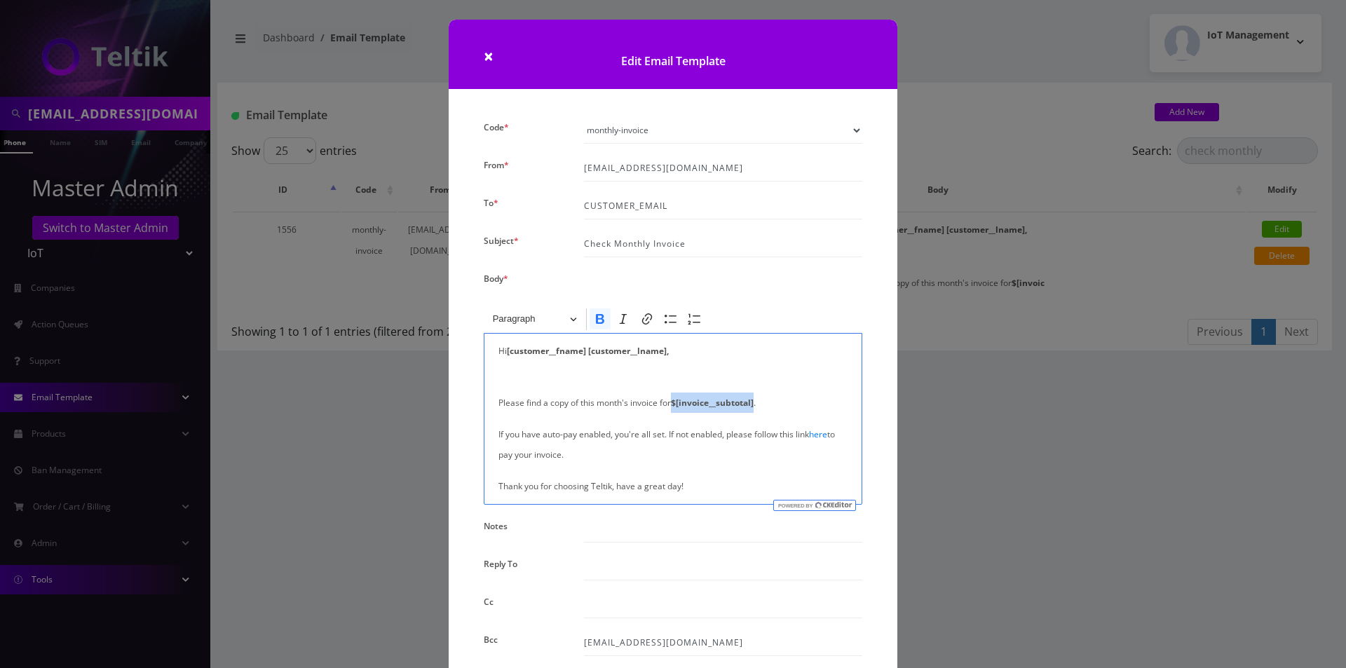
drag, startPoint x: 755, startPoint y: 402, endPoint x: 672, endPoint y: 403, distance: 82.7
click at [672, 403] on p "Please find a copy of this month's invoice for $[invoice__subtotal] ." at bounding box center [672, 392] width 349 height 41
copy strong "$[invoice__subtotal]"
click at [315, 465] on div "× Edit Email Template Code * instant-invoice for-restoration requested-zip-remo…" at bounding box center [673, 334] width 1346 height 668
